Goal: Information Seeking & Learning: Learn about a topic

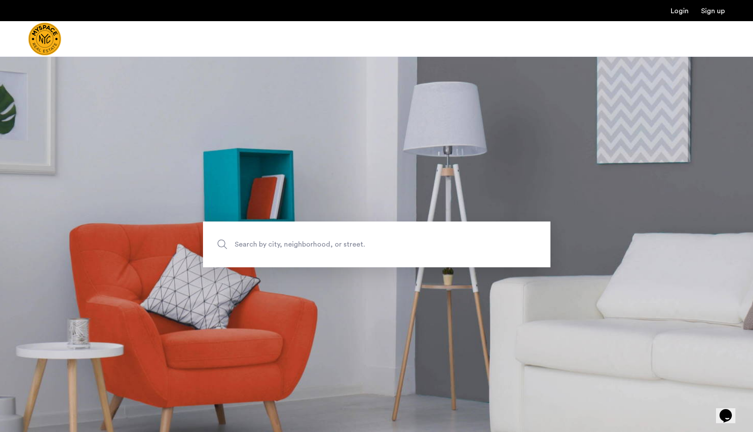
click at [330, 245] on span "Search by city, neighborhood, or street." at bounding box center [356, 244] width 243 height 12
click at [330, 245] on input "Search by city, neighborhood, or street." at bounding box center [376, 244] width 347 height 46
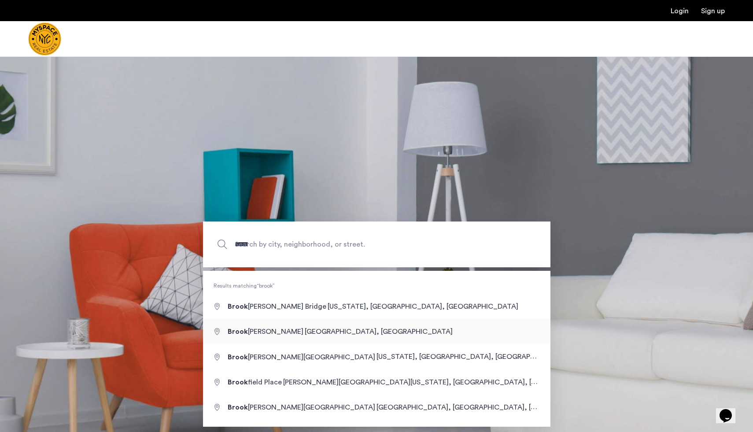
type input "**********"
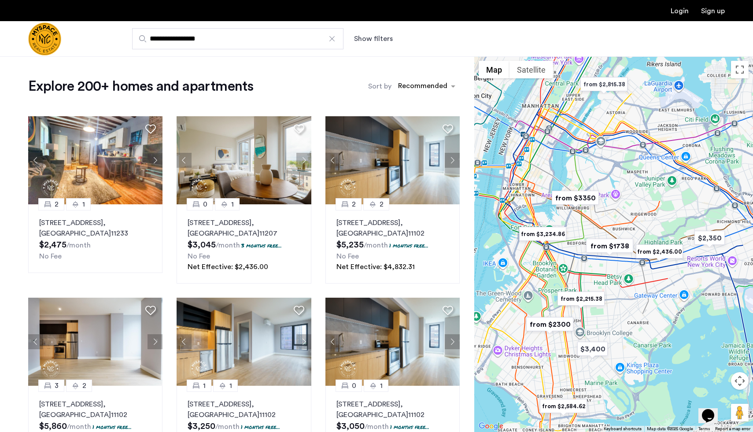
drag, startPoint x: 571, startPoint y: 212, endPoint x: 592, endPoint y: 236, distance: 32.1
click at [592, 236] on div at bounding box center [613, 243] width 279 height 375
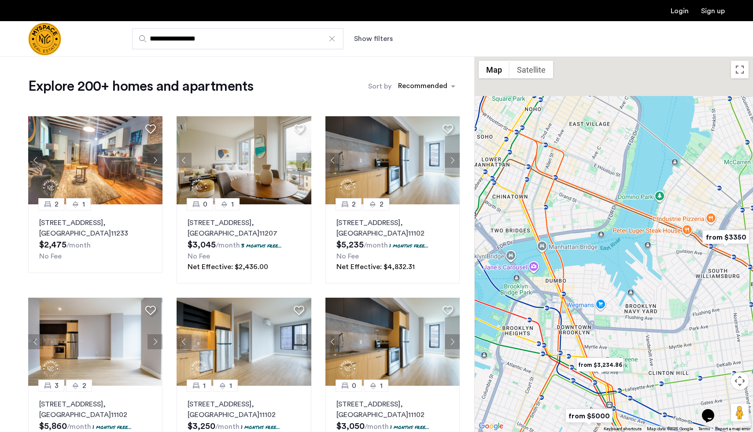
drag, startPoint x: 581, startPoint y: 228, endPoint x: 729, endPoint y: 311, distance: 169.7
click at [729, 311] on div at bounding box center [613, 243] width 279 height 375
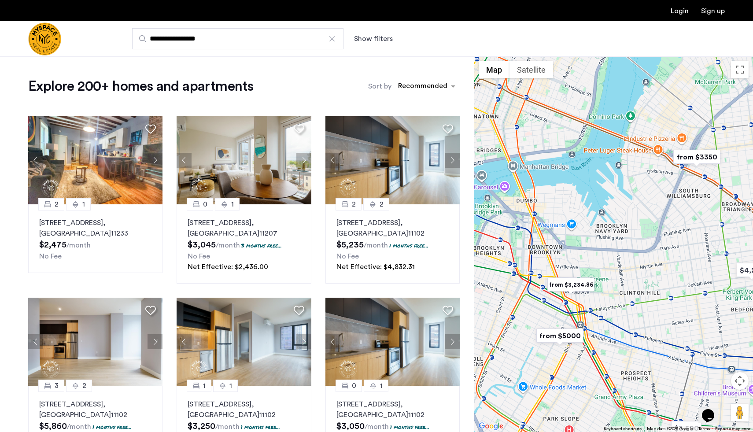
drag, startPoint x: 674, startPoint y: 298, endPoint x: 598, endPoint y: 309, distance: 77.3
click at [598, 309] on div at bounding box center [613, 243] width 279 height 375
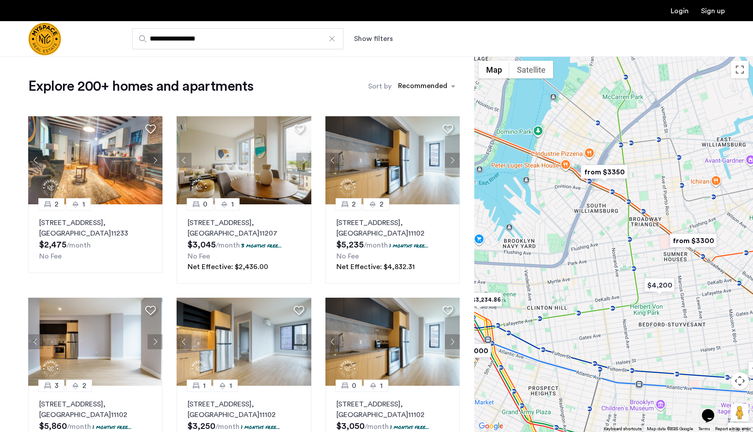
click at [617, 171] on img "from $3350" at bounding box center [604, 172] width 54 height 20
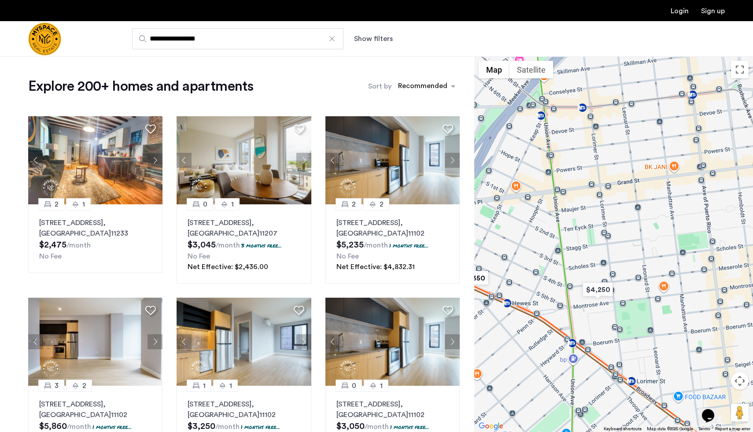
drag, startPoint x: 669, startPoint y: 287, endPoint x: 541, endPoint y: 283, distance: 128.6
click at [541, 283] on div "To navigate, press the arrow keys." at bounding box center [613, 243] width 279 height 375
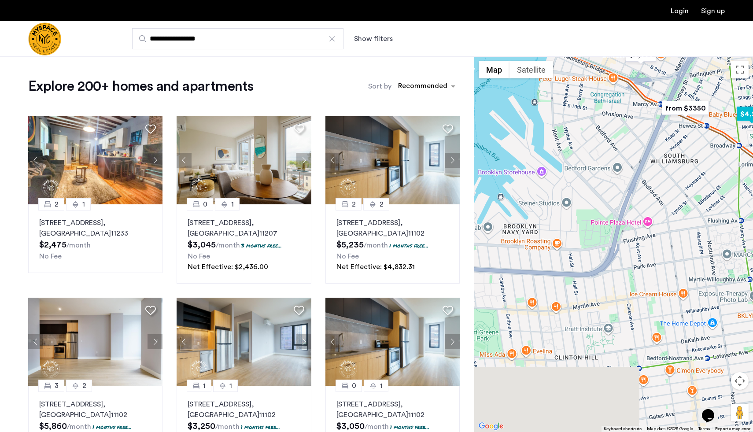
drag, startPoint x: 561, startPoint y: 298, endPoint x: 736, endPoint y: 119, distance: 250.3
click at [736, 119] on div "To navigate, press the arrow keys." at bounding box center [613, 243] width 279 height 375
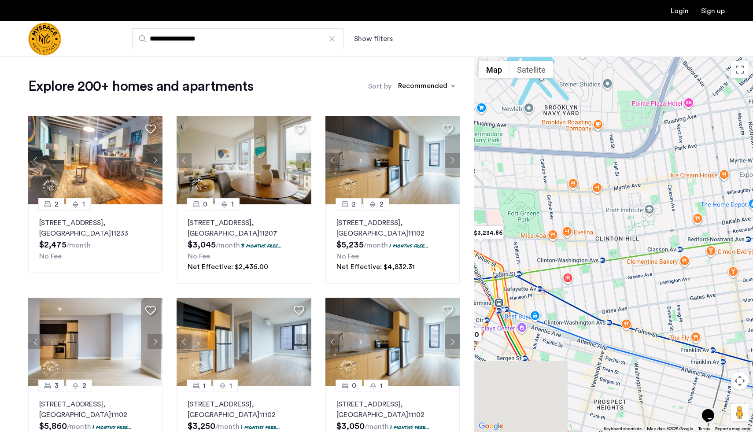
drag, startPoint x: 663, startPoint y: 244, endPoint x: 703, endPoint y: 125, distance: 125.7
click at [703, 125] on div "To navigate, press the arrow keys." at bounding box center [613, 243] width 279 height 375
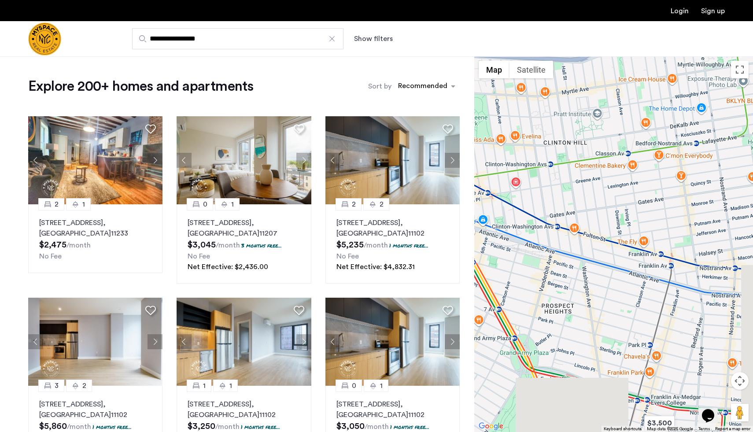
drag, startPoint x: 650, startPoint y: 260, endPoint x: 594, endPoint y: 157, distance: 117.0
click at [594, 157] on div "To navigate, press the arrow keys." at bounding box center [613, 243] width 279 height 375
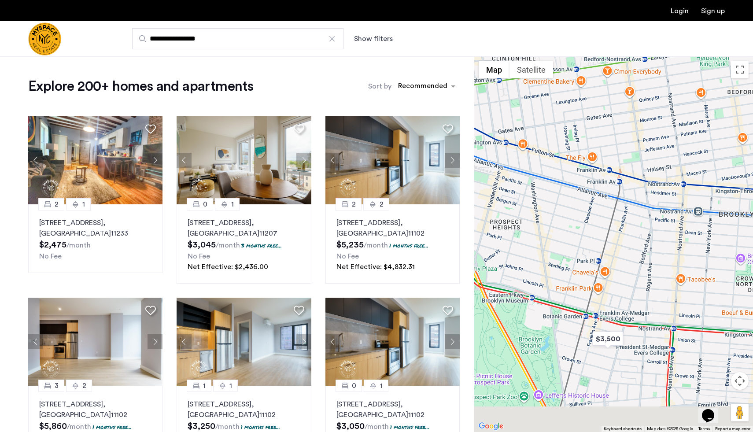
drag, startPoint x: 627, startPoint y: 320, endPoint x: 574, endPoint y: 228, distance: 105.7
click at [574, 228] on div "To navigate, press the arrow keys." at bounding box center [613, 243] width 279 height 375
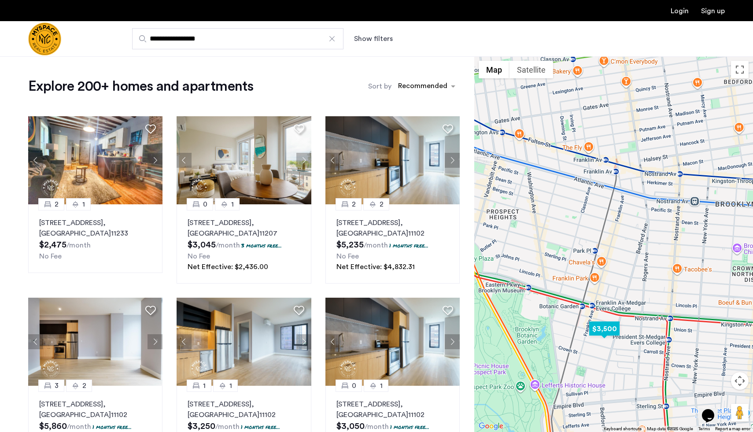
click at [605, 328] on img "$3,500" at bounding box center [603, 329] width 37 height 20
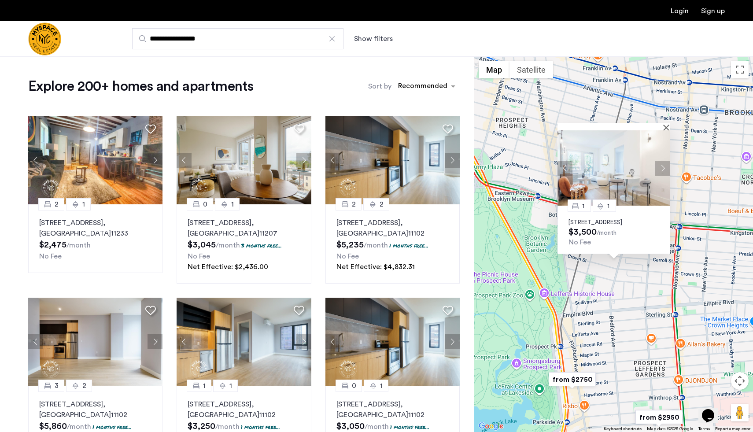
click at [619, 153] on img at bounding box center [613, 167] width 113 height 75
click at [666, 124] on button "Close" at bounding box center [668, 127] width 6 height 6
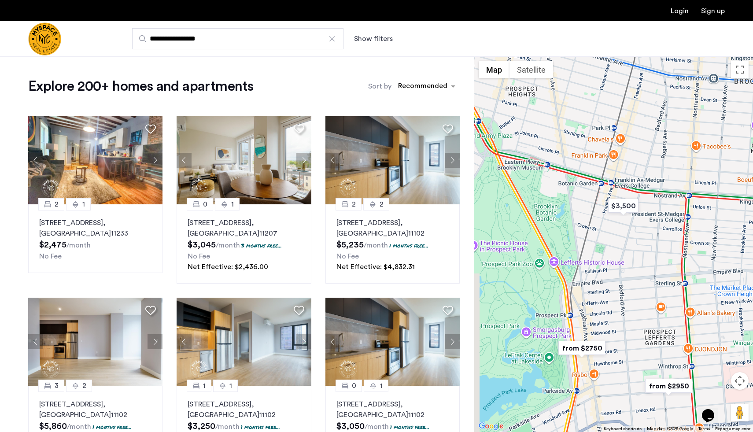
drag, startPoint x: 629, startPoint y: 287, endPoint x: 641, endPoint y: 253, distance: 36.2
click at [641, 253] on div at bounding box center [613, 243] width 279 height 375
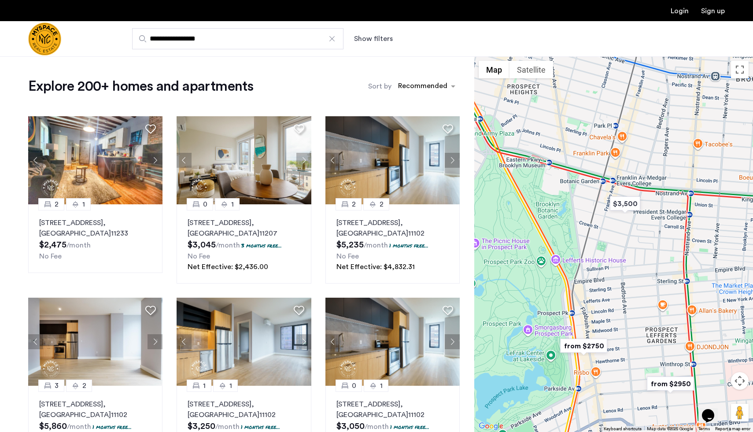
click at [593, 343] on img "from $2750" at bounding box center [583, 346] width 54 height 20
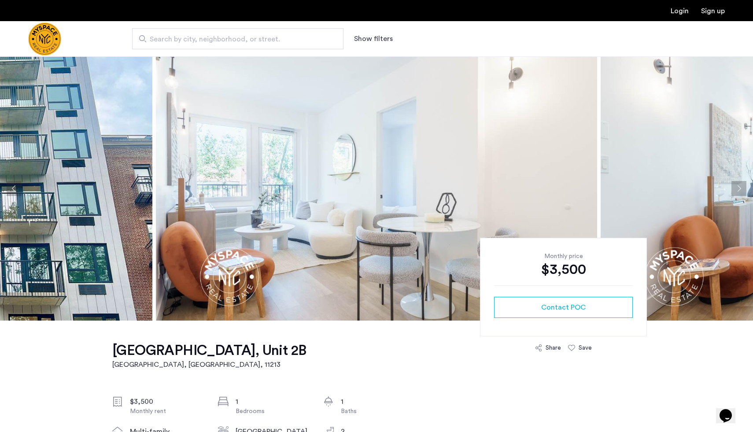
scroll to position [11, 0]
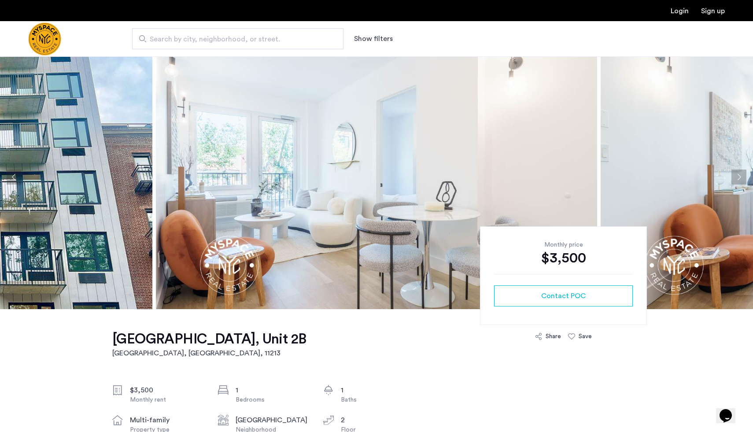
click at [353, 206] on img at bounding box center [376, 177] width 441 height 264
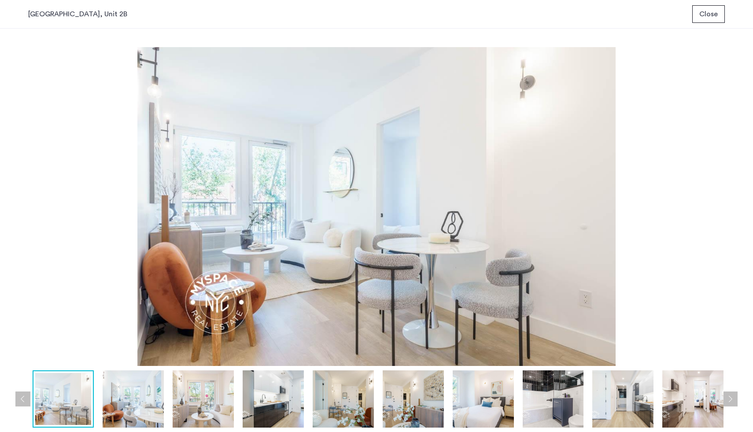
click at [465, 405] on img at bounding box center [483, 398] width 61 height 57
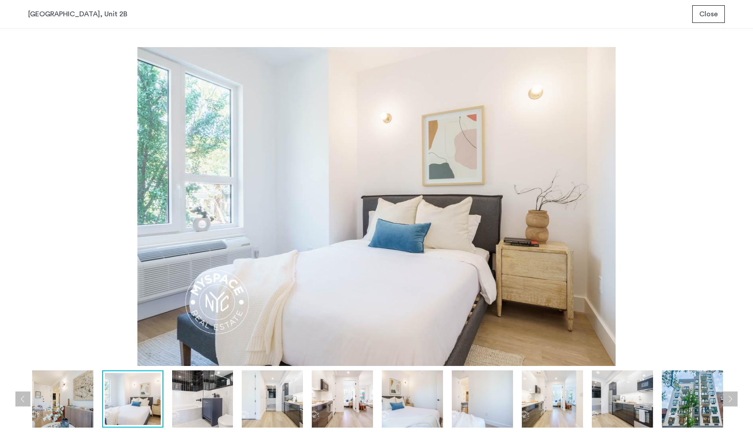
click at [407, 401] on img at bounding box center [412, 398] width 61 height 57
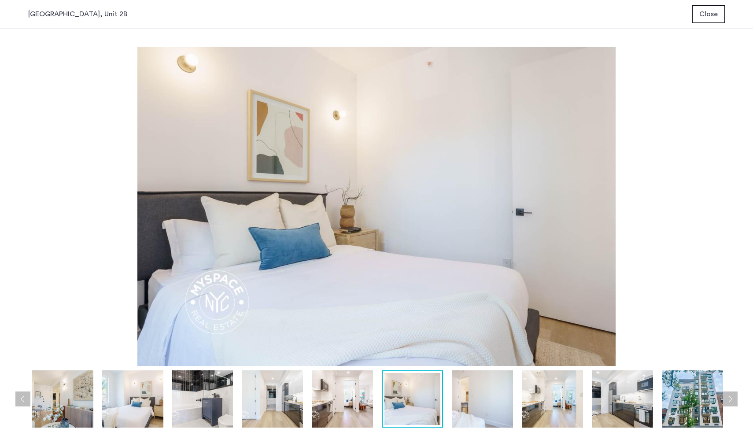
click at [336, 421] on img at bounding box center [342, 398] width 61 height 57
